Goal: Transaction & Acquisition: Obtain resource

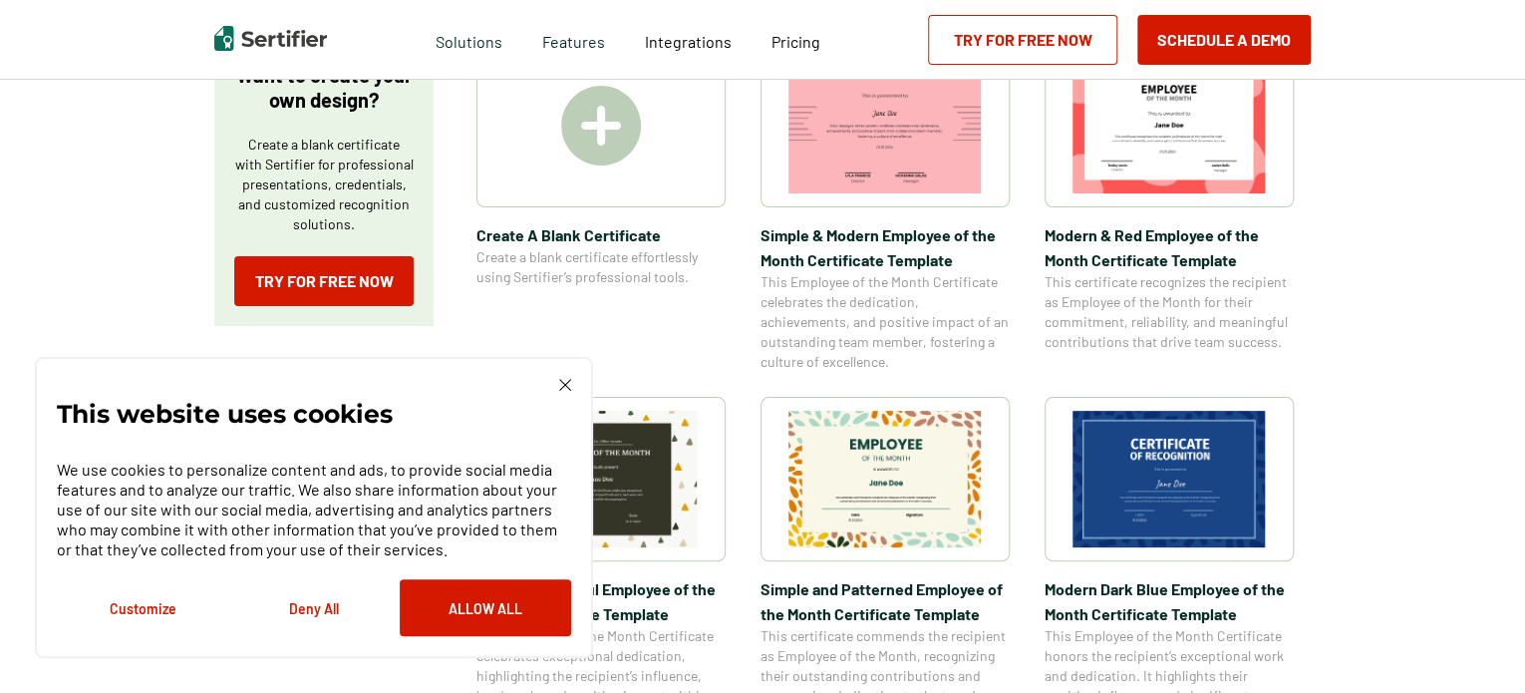
scroll to position [383, 0]
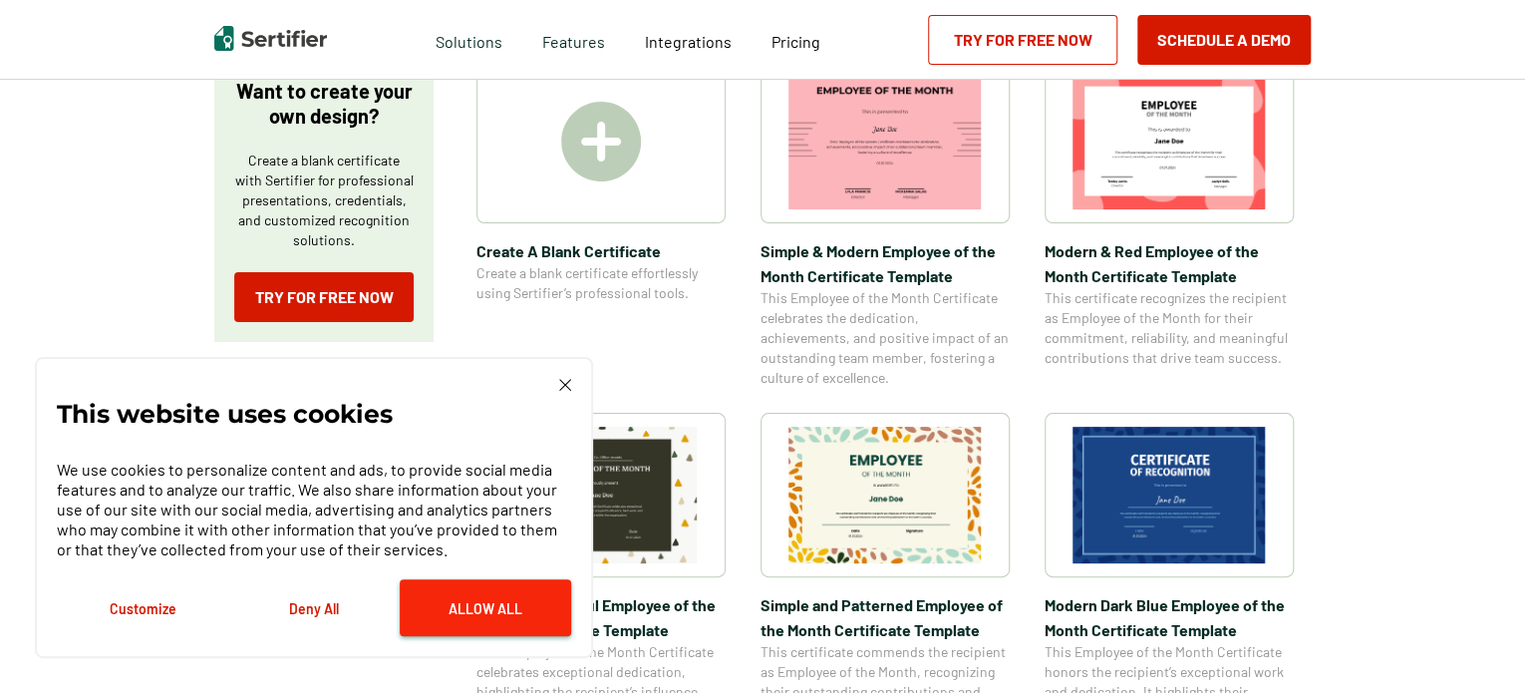
click at [462, 609] on button "Allow All" at bounding box center [485, 607] width 171 height 57
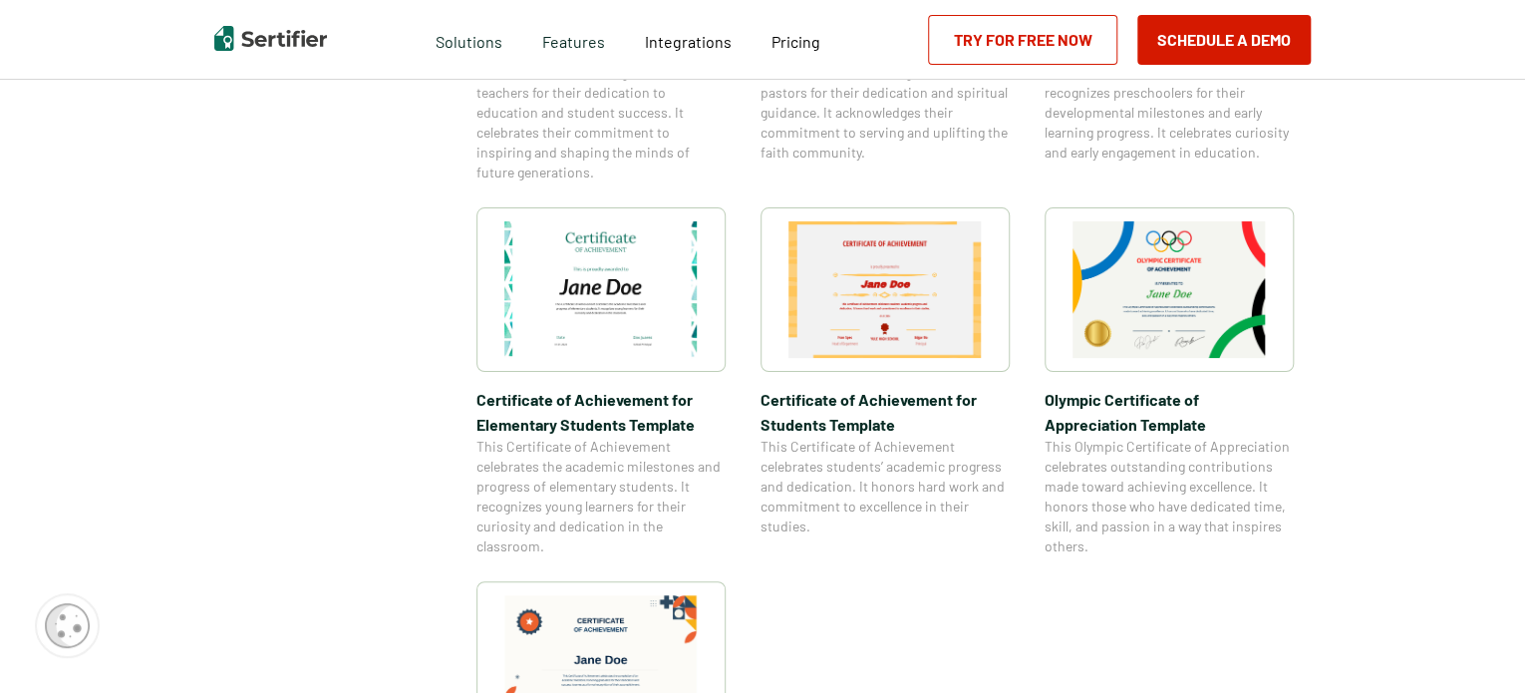
scroll to position [1318, 0]
click at [1194, 290] on img at bounding box center [1168, 287] width 193 height 137
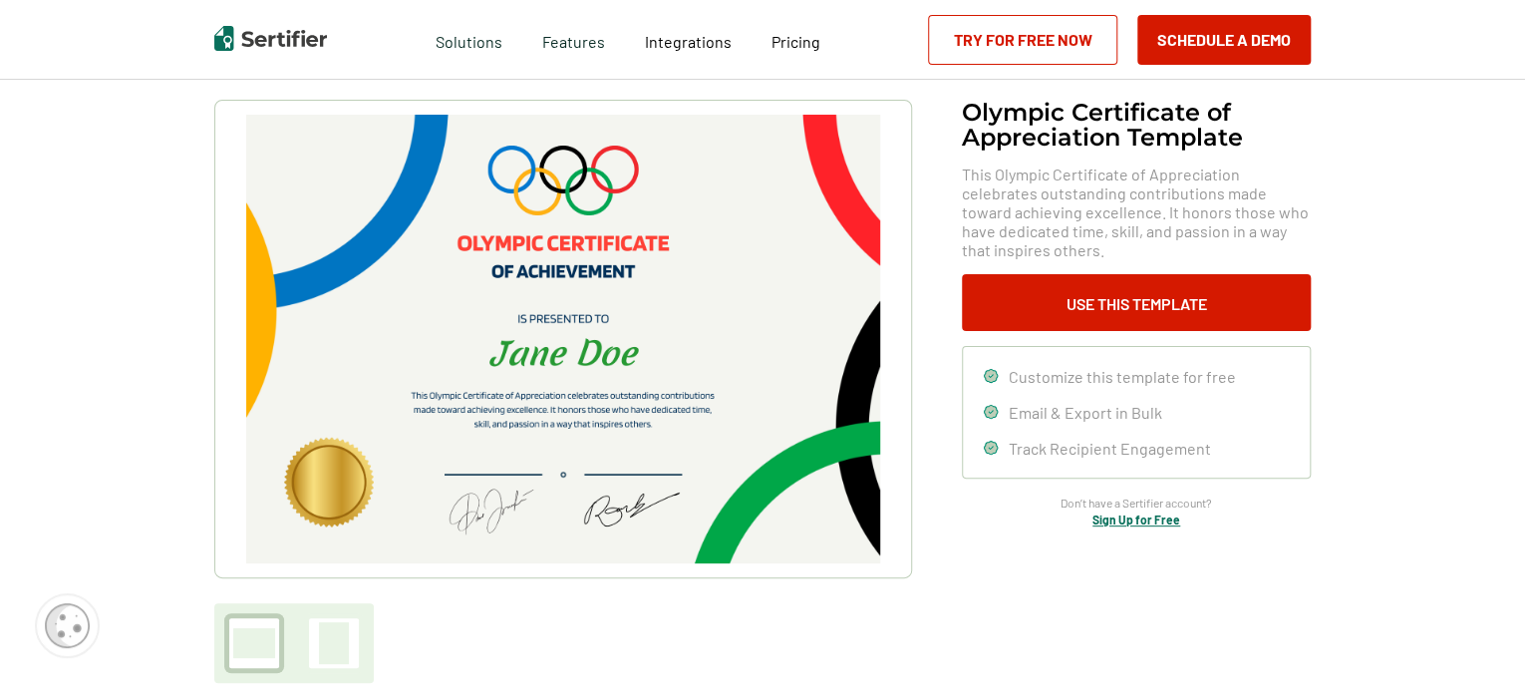
scroll to position [112, 0]
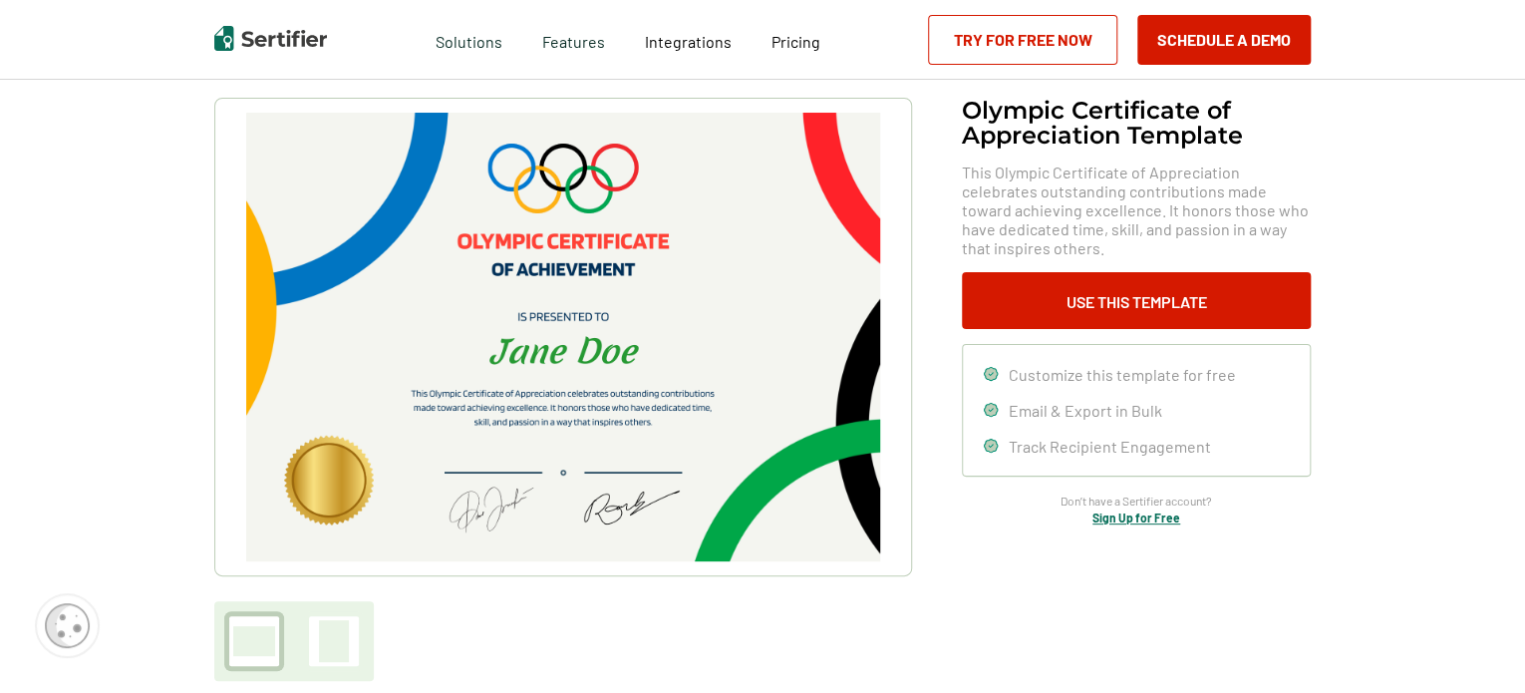
click at [983, 42] on link "Try for Free Now" at bounding box center [1022, 40] width 189 height 50
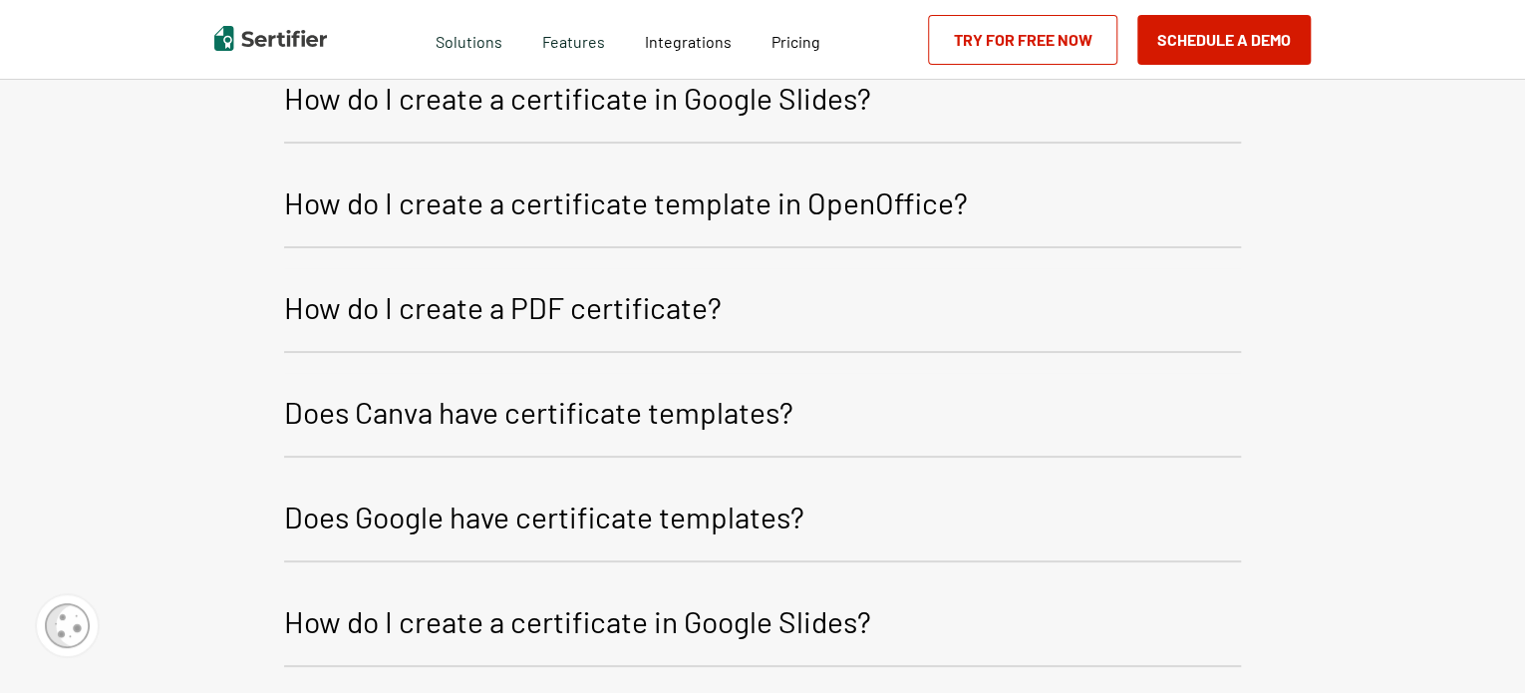
scroll to position [2895, 0]
